Goal: Information Seeking & Learning: Learn about a topic

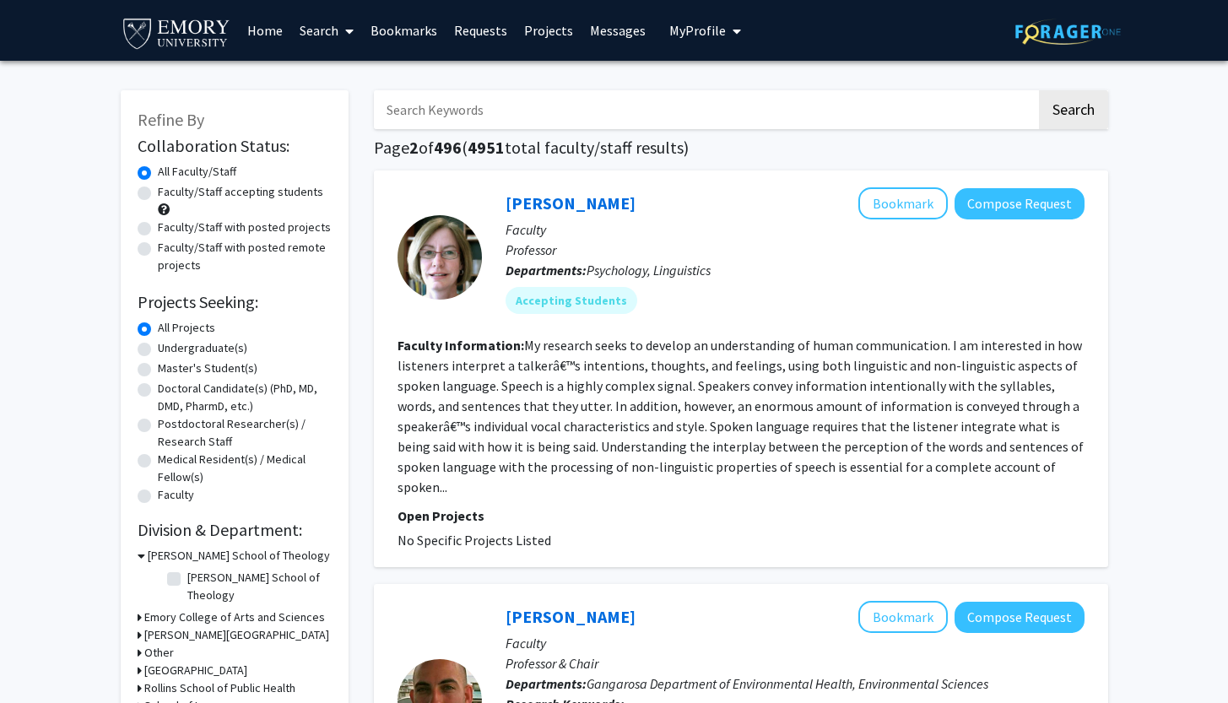
click at [158, 330] on label "All Projects" at bounding box center [186, 328] width 57 height 18
click at [158, 330] on input "All Projects" at bounding box center [163, 324] width 11 height 11
click at [158, 350] on label "Undergraduate(s)" at bounding box center [202, 348] width 89 height 18
click at [158, 350] on input "Undergraduate(s)" at bounding box center [163, 344] width 11 height 11
radio input "true"
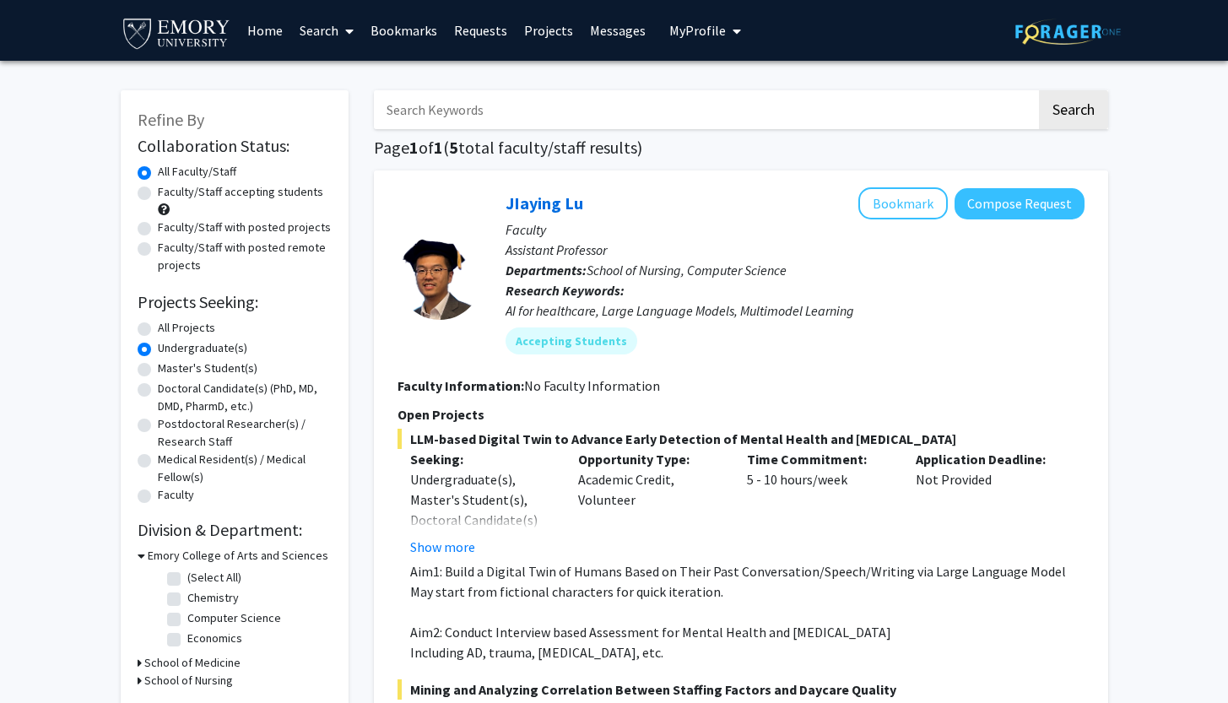
click at [158, 187] on label "Faculty/Staff accepting students" at bounding box center [240, 192] width 165 height 18
click at [158, 187] on input "Faculty/Staff accepting students" at bounding box center [163, 188] width 11 height 11
radio input "true"
click at [158, 174] on label "All Faculty/Staff" at bounding box center [197, 172] width 79 height 18
click at [158, 174] on input "All Faculty/Staff" at bounding box center [163, 168] width 11 height 11
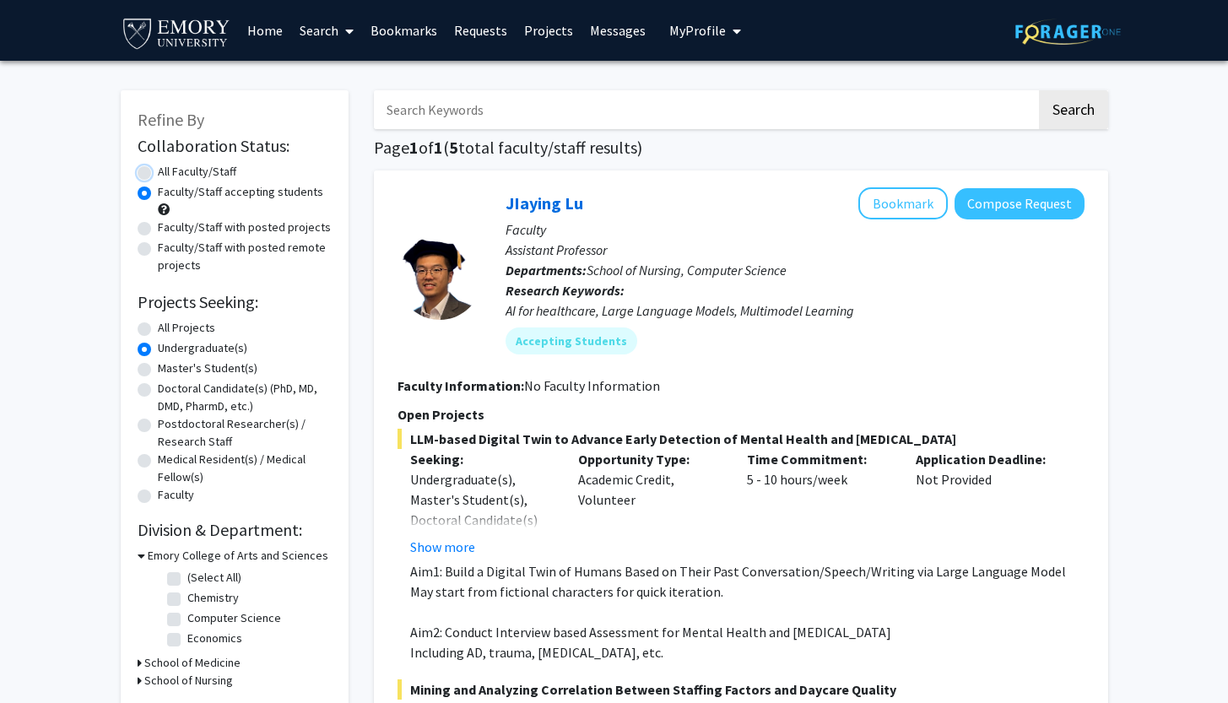
radio input "true"
